Goal: Find specific page/section: Find specific page/section

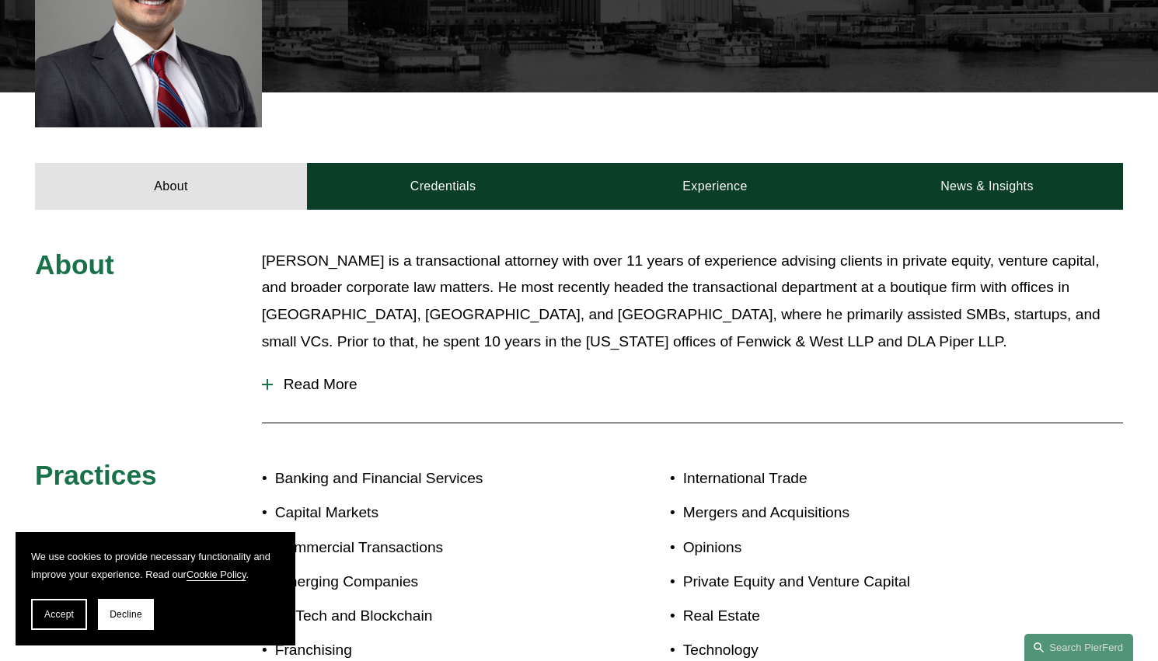
scroll to position [622, 0]
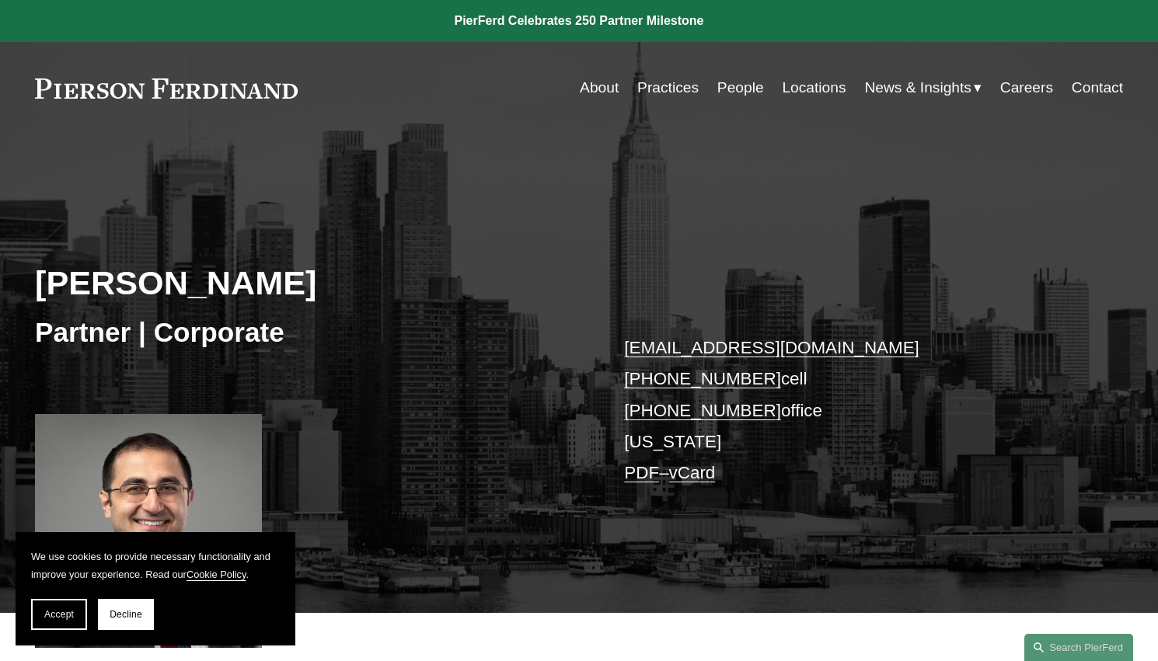
click at [827, 83] on link "Locations" at bounding box center [814, 88] width 64 height 30
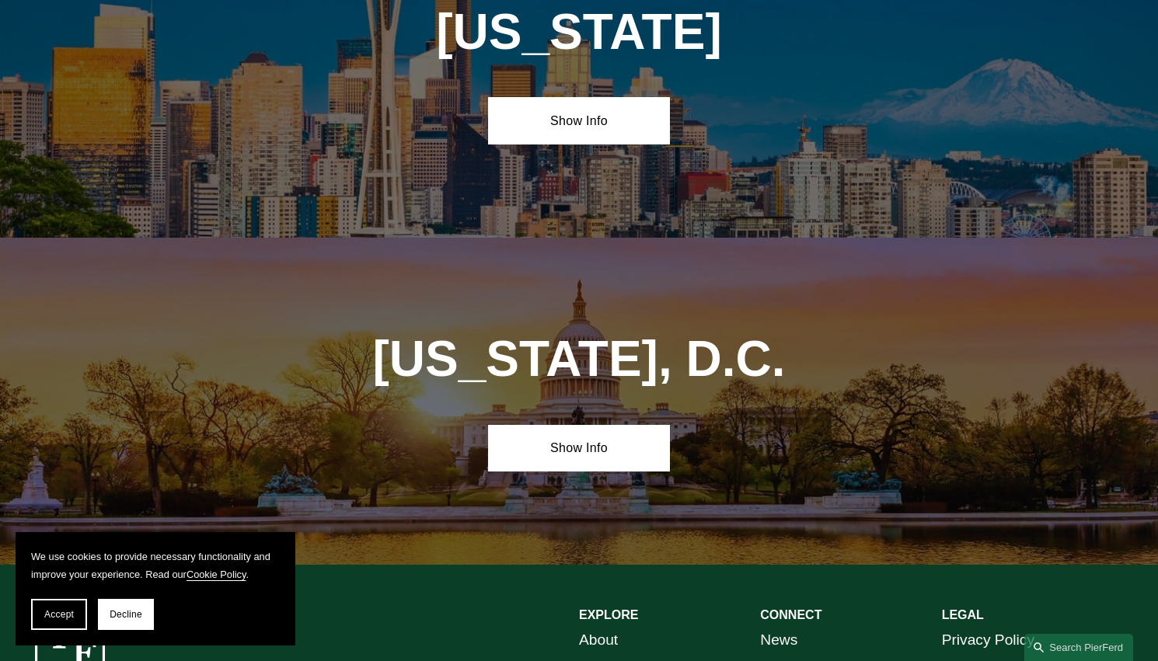
scroll to position [6557, 0]
